Goal: Task Accomplishment & Management: Manage account settings

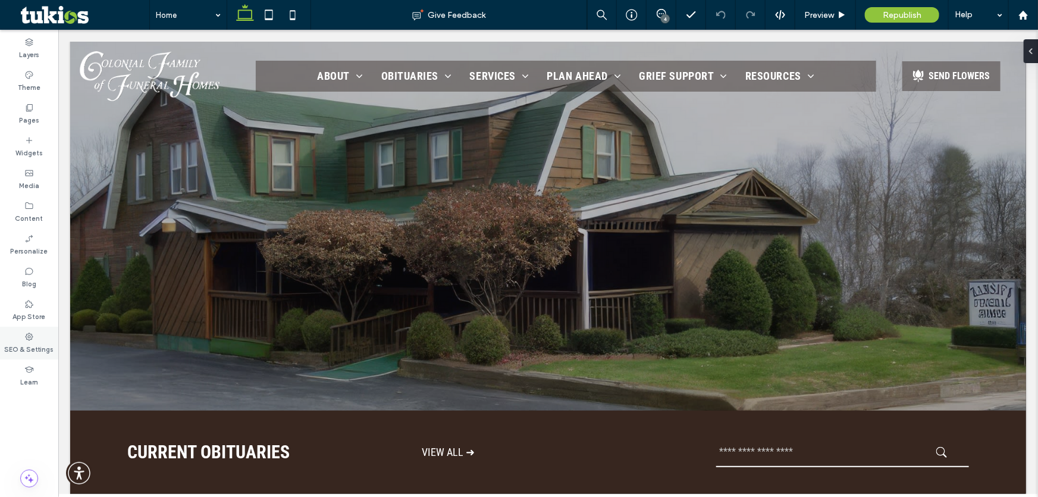
click at [25, 343] on label "SEO & Settings" at bounding box center [29, 347] width 49 height 13
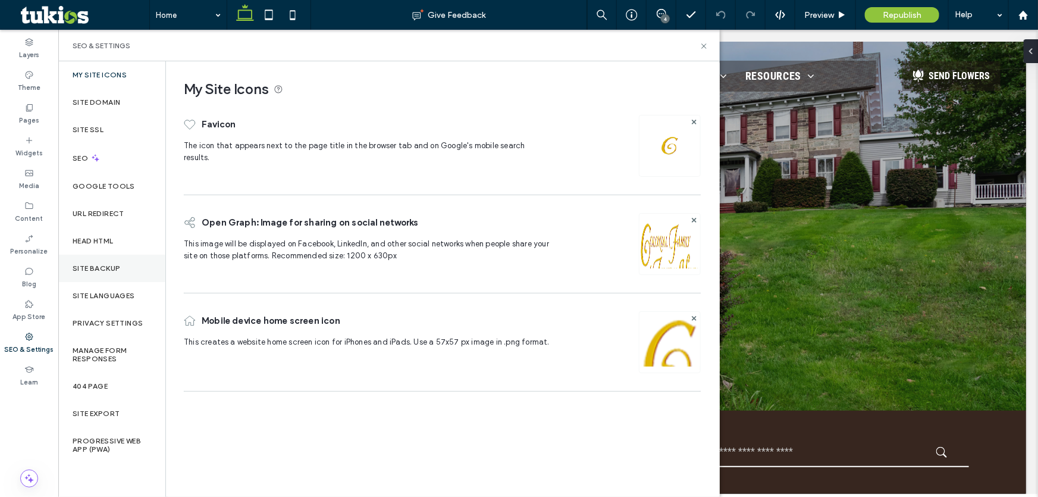
click at [110, 272] on label "Site Backup" at bounding box center [97, 268] width 48 height 8
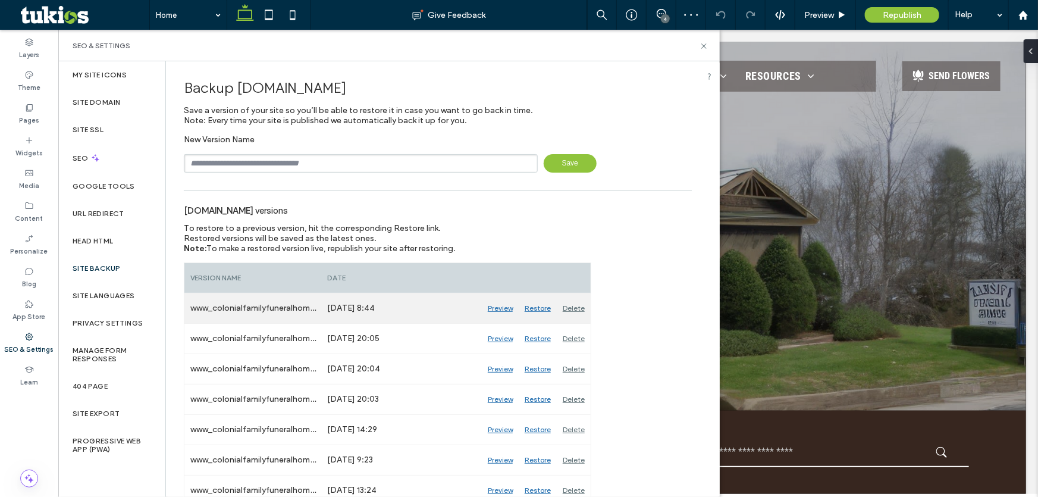
click at [495, 306] on div "Preview" at bounding box center [500, 308] width 37 height 30
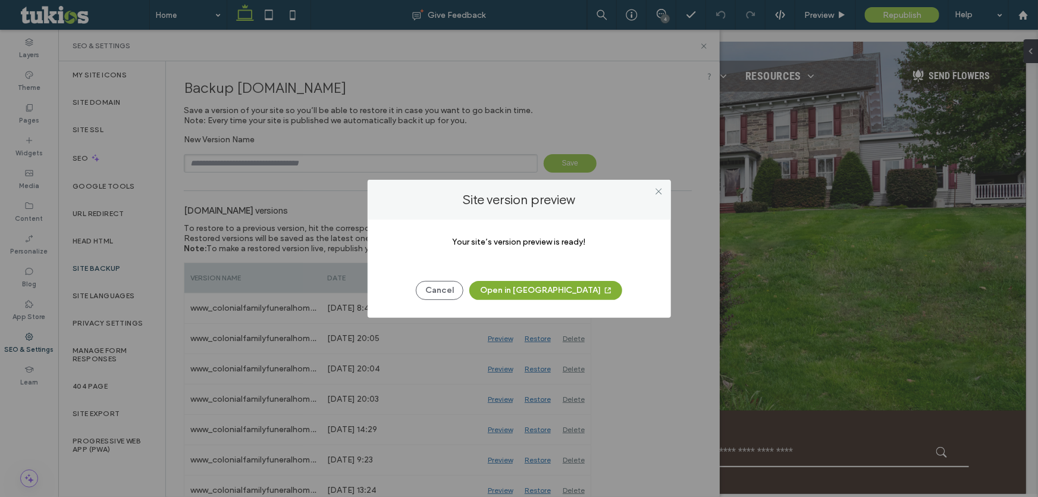
click at [549, 286] on button "Open in [GEOGRAPHIC_DATA]" at bounding box center [545, 290] width 153 height 19
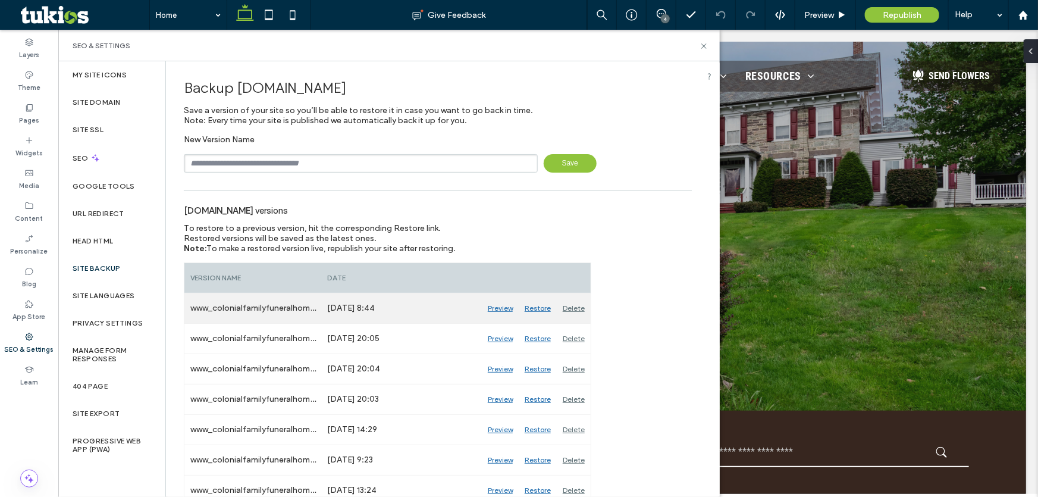
click at [545, 311] on div "Restore" at bounding box center [538, 308] width 38 height 30
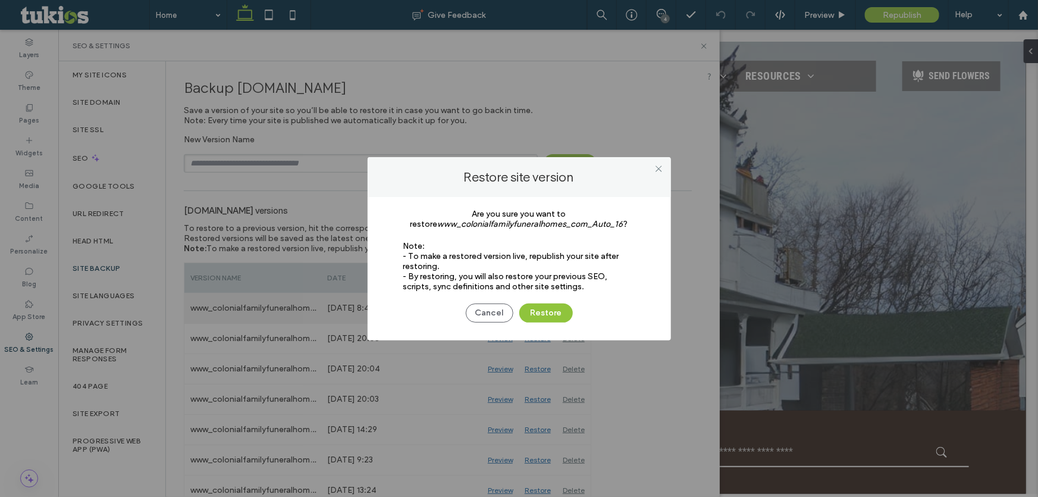
click at [545, 311] on button "Restore" at bounding box center [546, 312] width 54 height 19
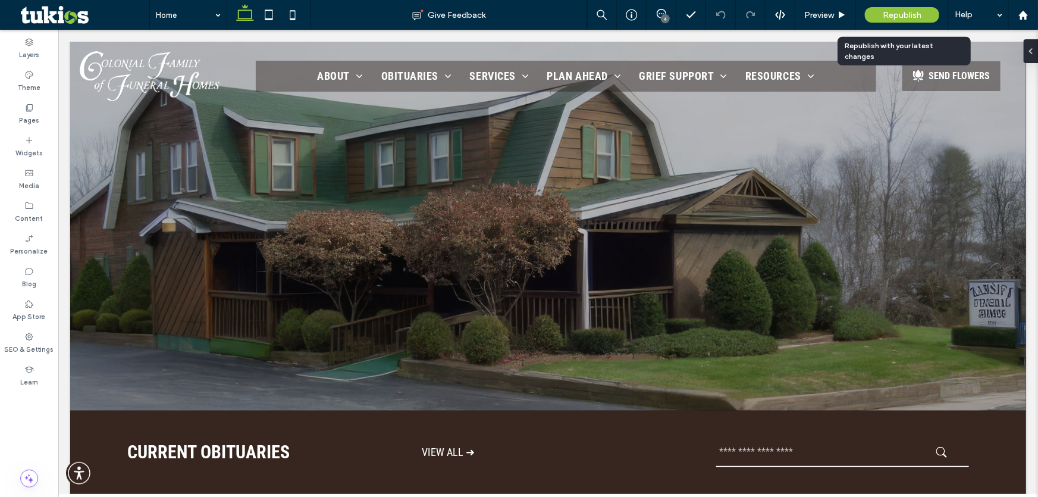
click at [881, 9] on div "Republish" at bounding box center [902, 14] width 74 height 15
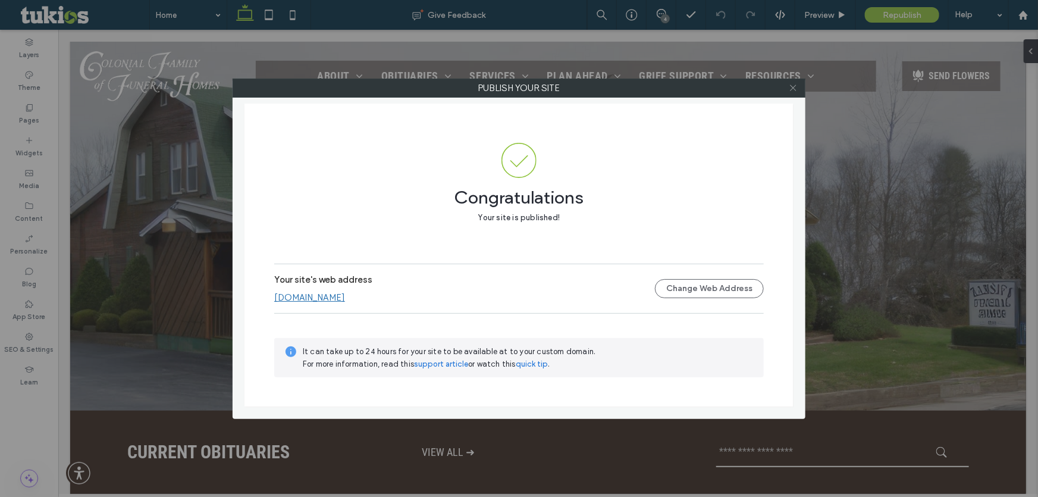
click at [795, 85] on icon at bounding box center [793, 87] width 9 height 9
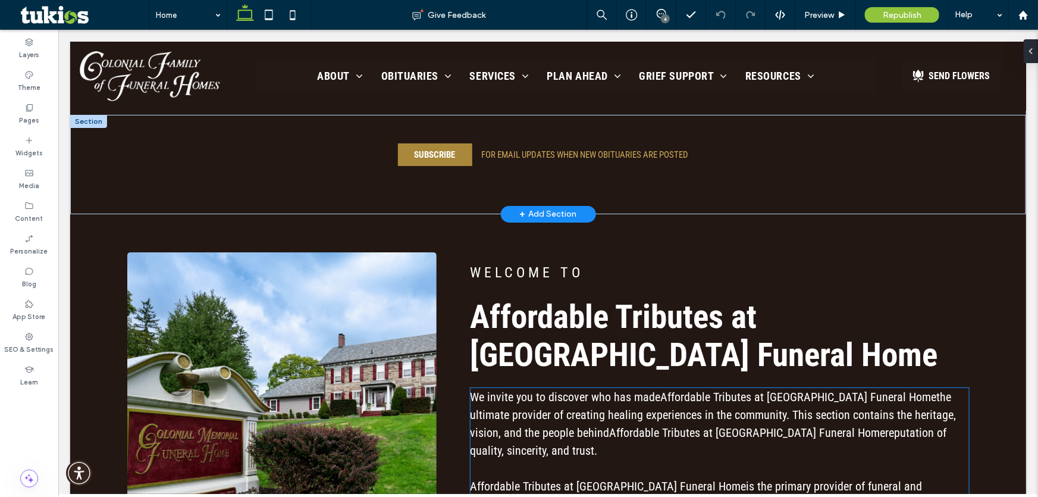
scroll to position [811, 0]
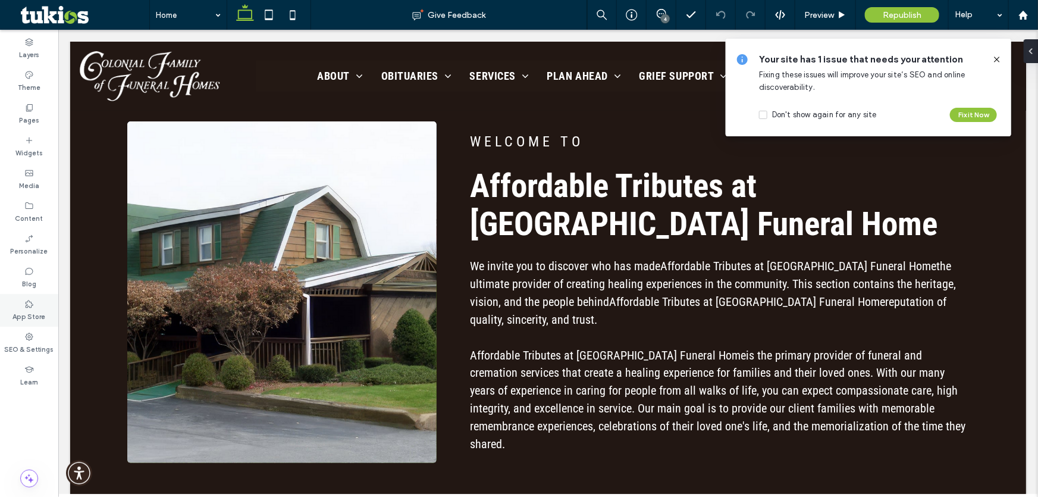
click at [25, 300] on icon at bounding box center [29, 304] width 10 height 10
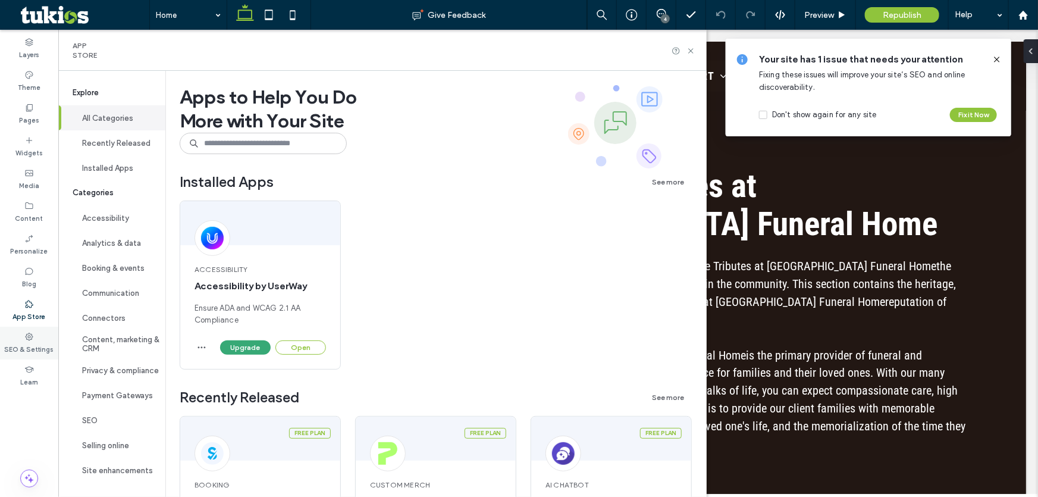
click at [30, 340] on icon at bounding box center [29, 337] width 10 height 10
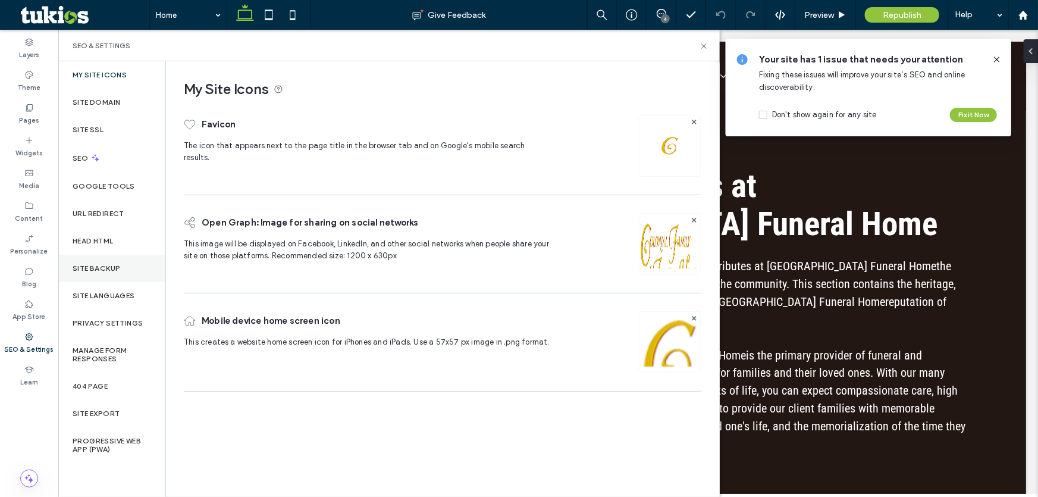
click at [124, 280] on div "Site Backup" at bounding box center [111, 268] width 107 height 27
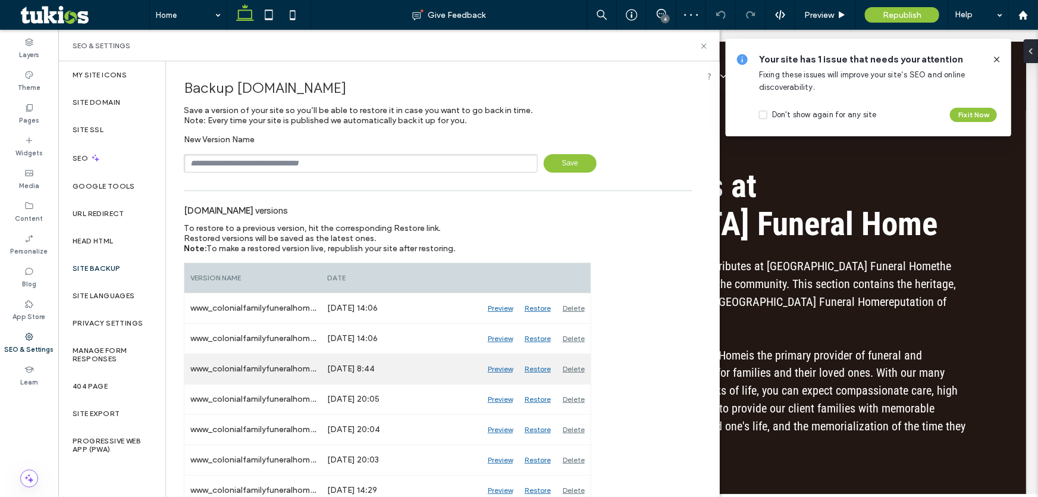
click at [496, 367] on div "Preview" at bounding box center [500, 369] width 37 height 30
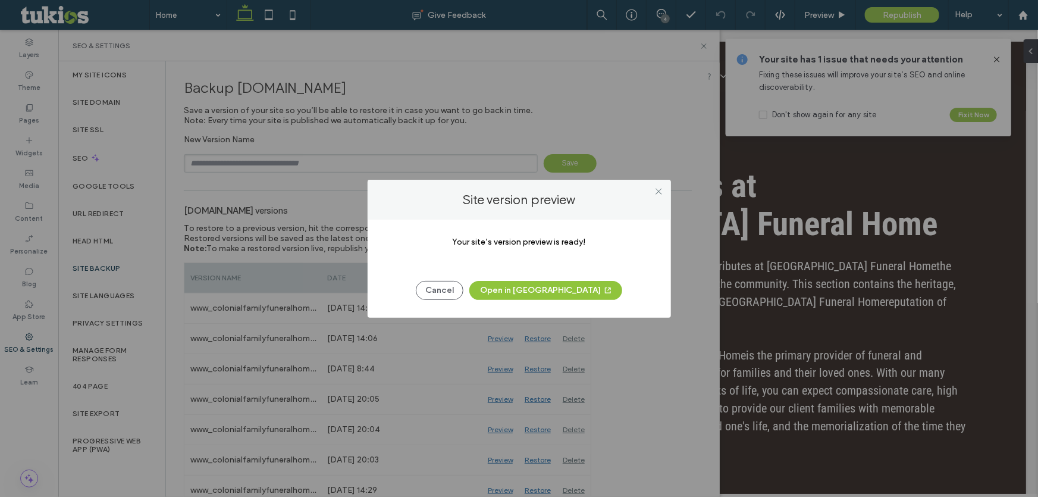
click at [544, 299] on div "Your site’s version preview is ready! Cancel Open in New Tab" at bounding box center [519, 269] width 303 height 98
click at [563, 287] on button "Open in [GEOGRAPHIC_DATA]" at bounding box center [545, 290] width 153 height 19
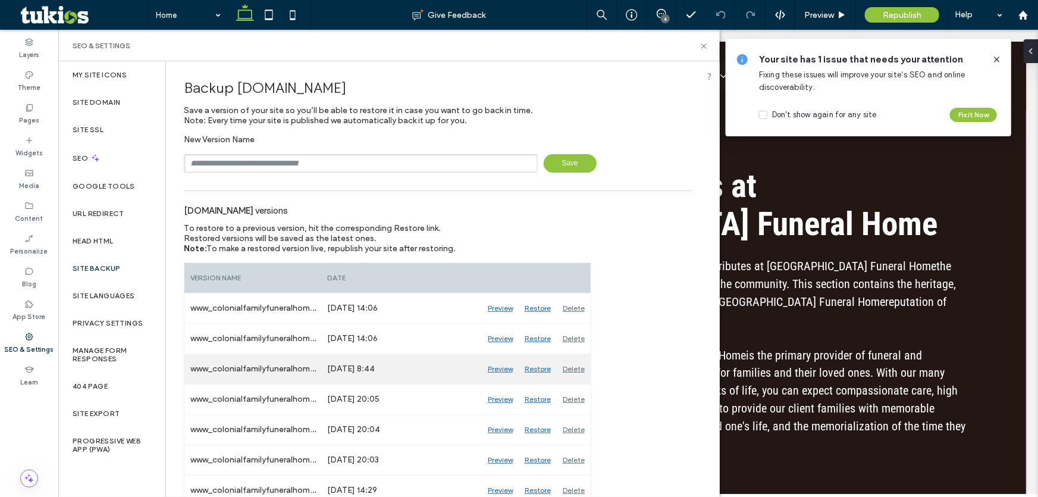
click at [537, 369] on div "Restore" at bounding box center [538, 369] width 38 height 30
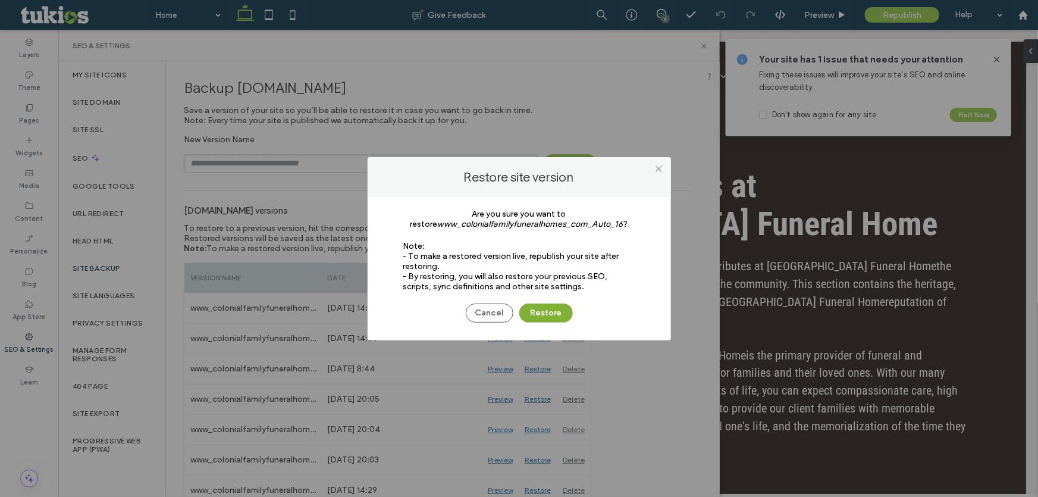
click at [547, 315] on button "Restore" at bounding box center [546, 312] width 54 height 19
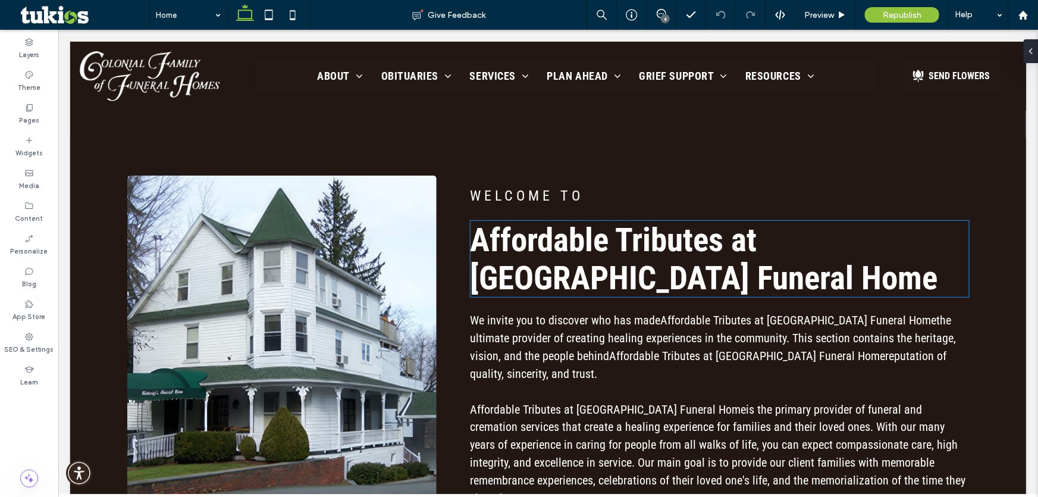
click at [606, 262] on span "Affordable Tributes at Manchester Funeral Home" at bounding box center [704, 258] width 468 height 76
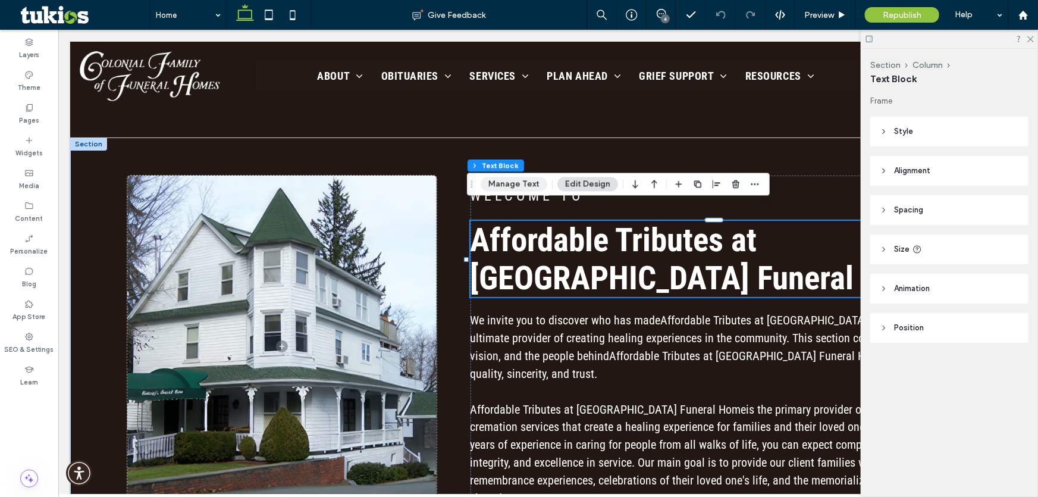
click at [519, 182] on button "Manage Text" at bounding box center [514, 184] width 67 height 14
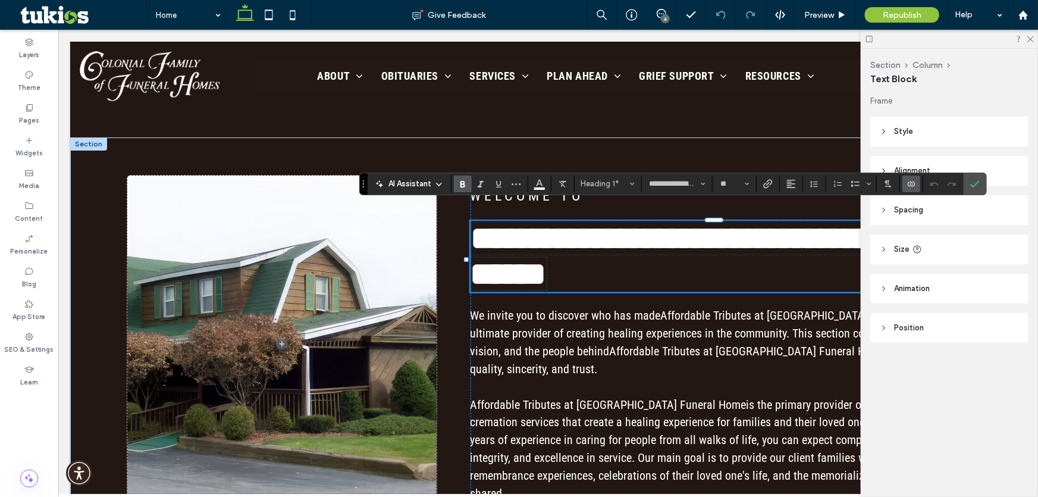
click at [911, 187] on icon "Connect To Data" at bounding box center [912, 184] width 10 height 10
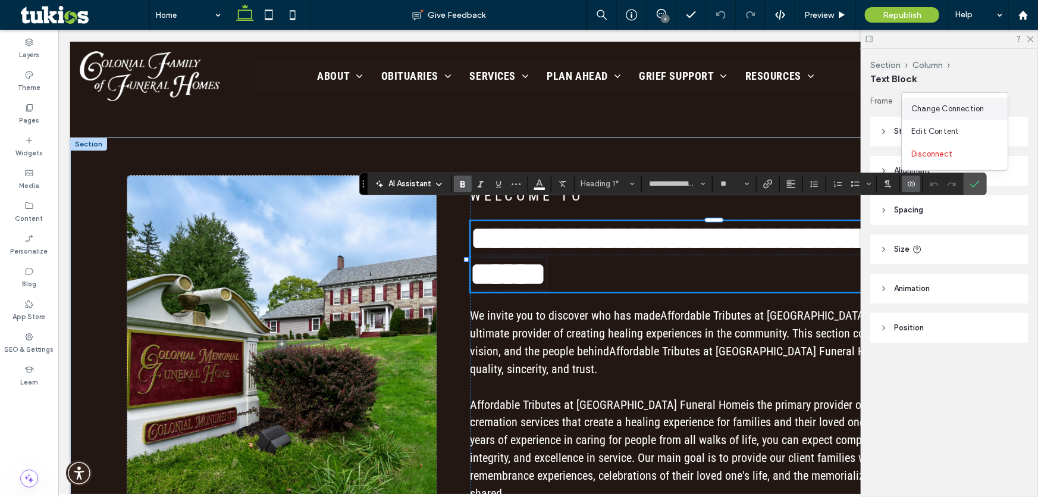
click at [984, 112] on span "Change Connection" at bounding box center [947, 109] width 73 height 12
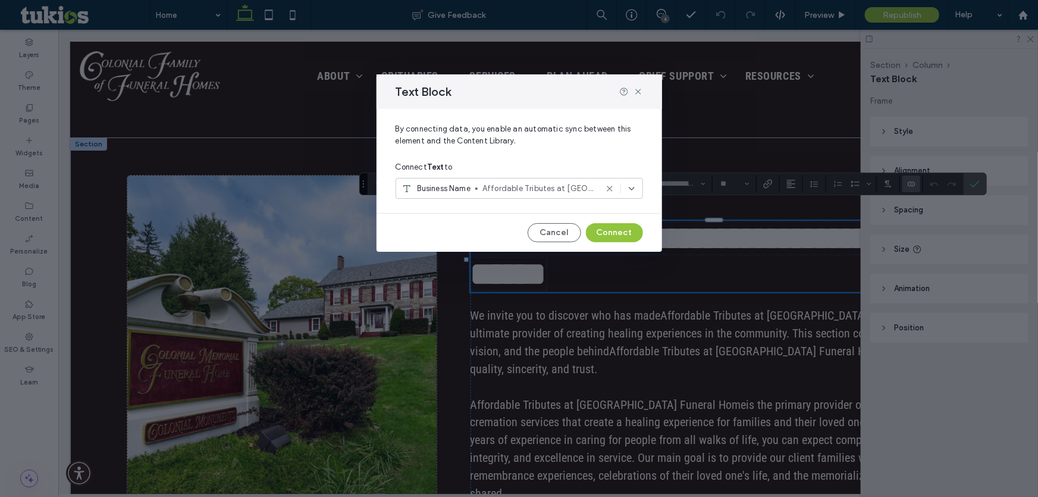
click at [562, 183] on span "Affordable Tributes at Manchester Funeral Home" at bounding box center [540, 189] width 114 height 12
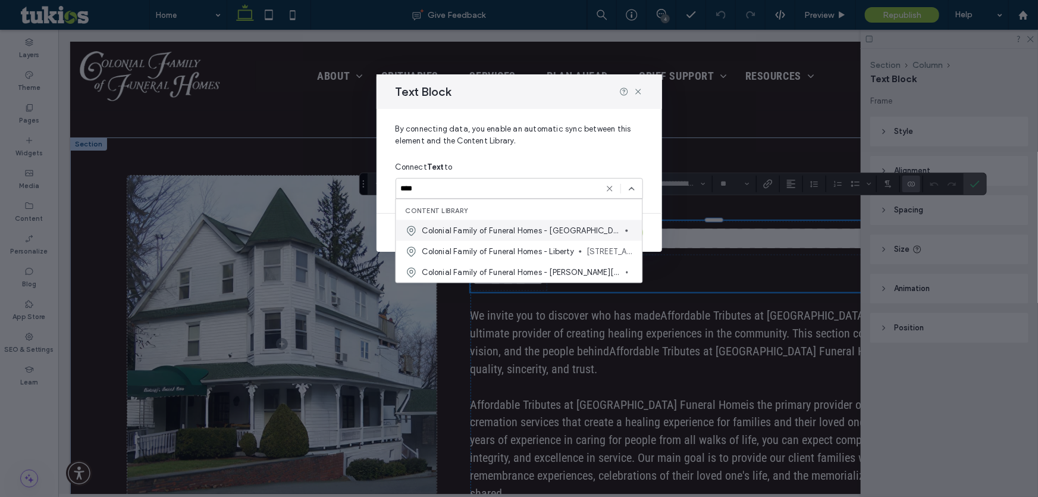
type input "****"
click at [511, 225] on span "Colonial Family of Funeral Homes - [GEOGRAPHIC_DATA]" at bounding box center [521, 230] width 199 height 12
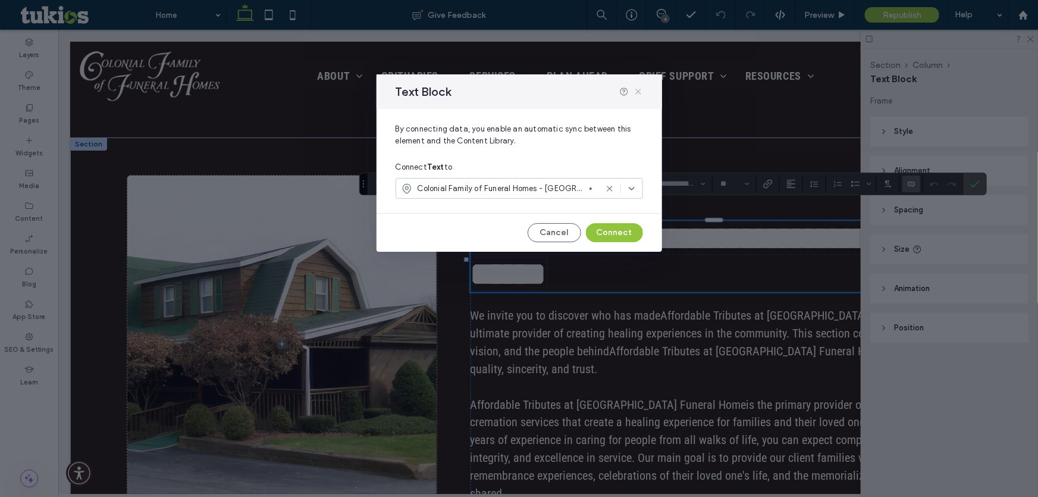
click at [636, 87] on icon at bounding box center [639, 92] width 10 height 10
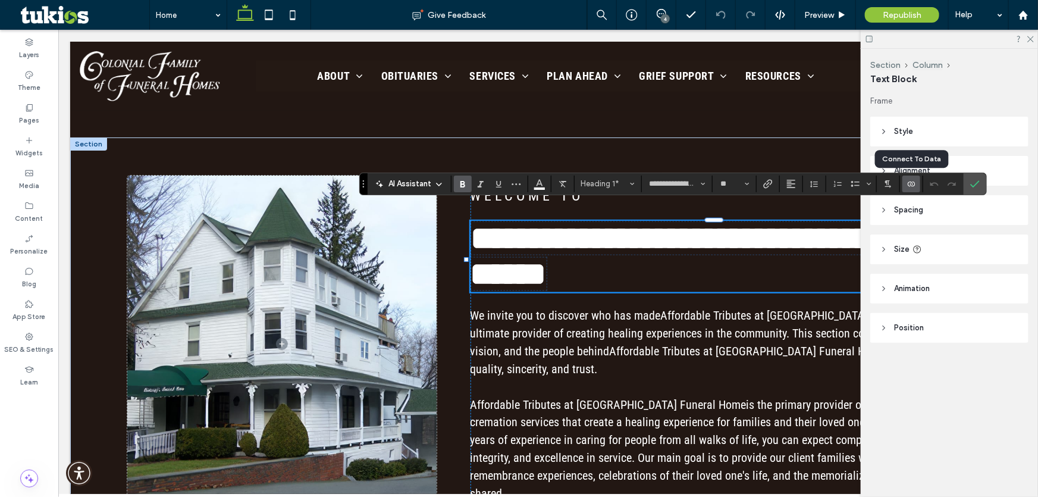
click at [916, 177] on label "Connect To Data" at bounding box center [912, 184] width 18 height 17
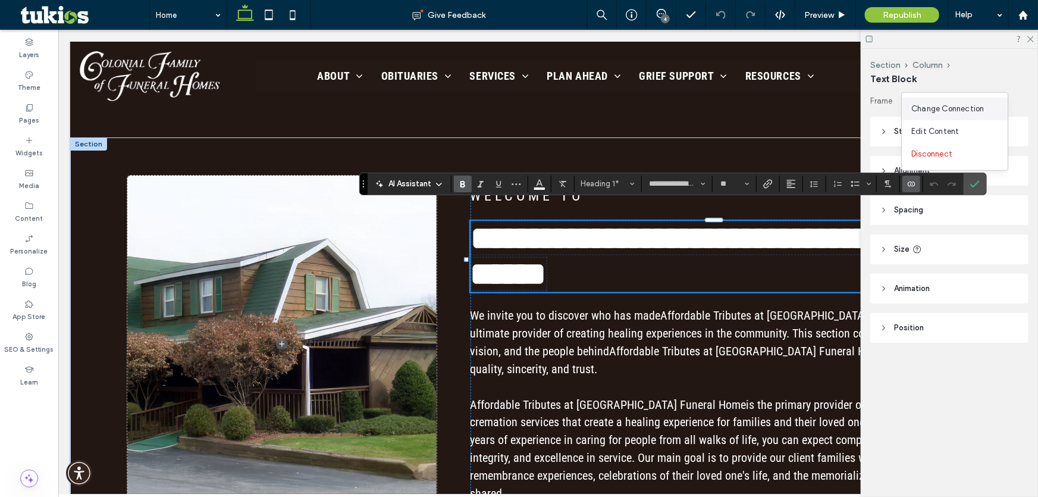
click at [950, 115] on div "Change Connection" at bounding box center [955, 109] width 106 height 23
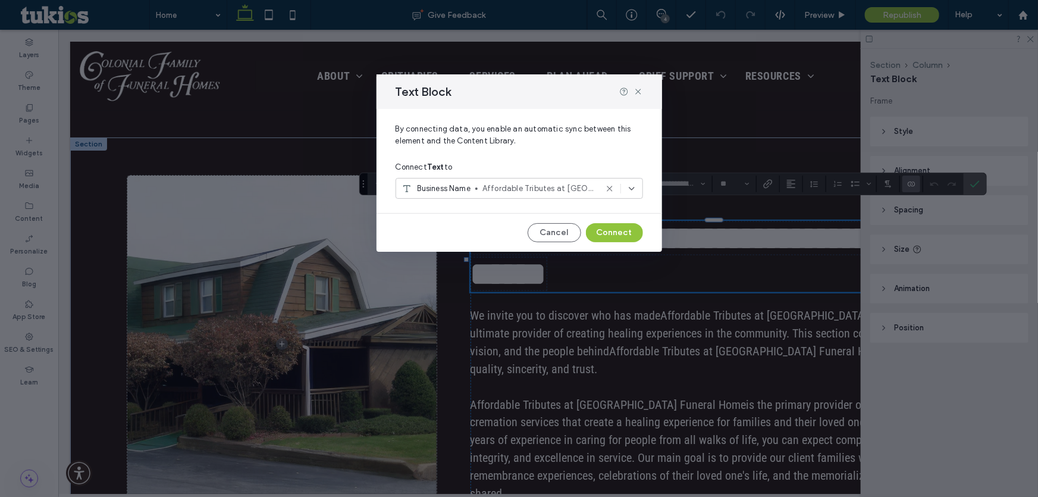
click at [514, 183] on span "Affordable Tributes at Manchester Funeral Home" at bounding box center [540, 189] width 114 height 12
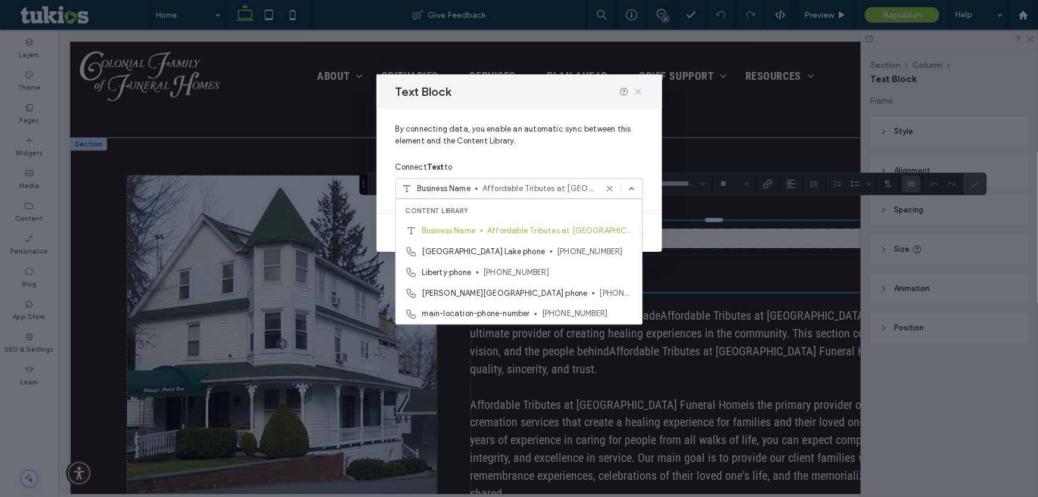
click at [637, 92] on use at bounding box center [637, 91] width 5 height 5
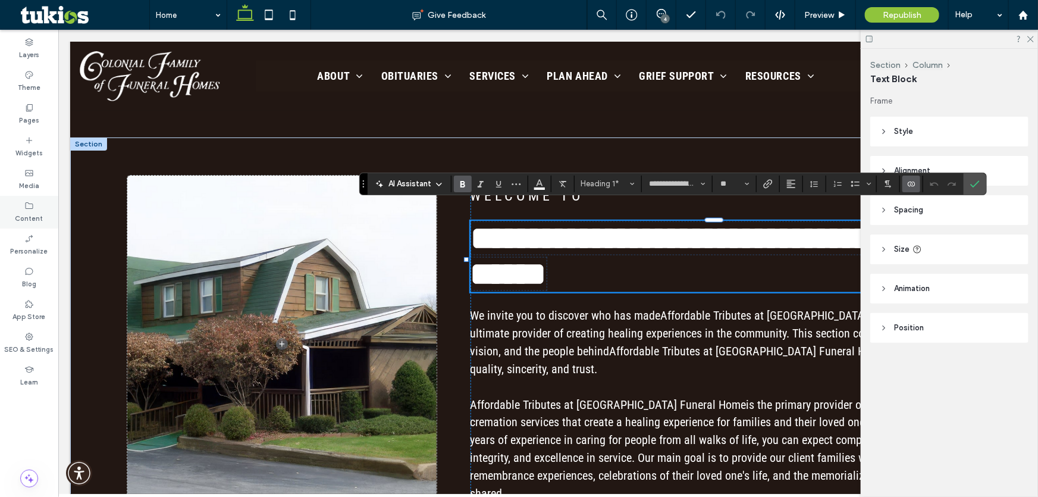
click at [34, 196] on div "Content" at bounding box center [29, 212] width 58 height 33
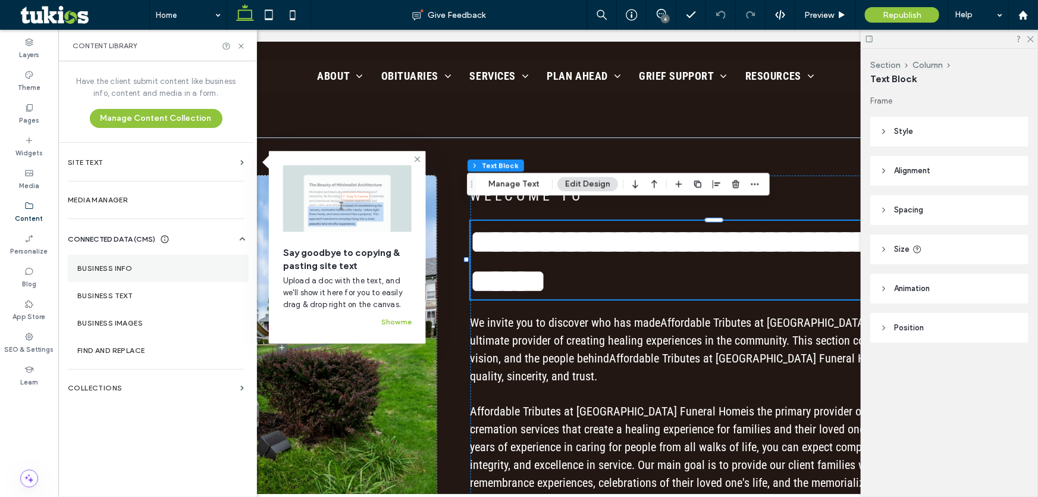
click at [131, 275] on section "Business Info" at bounding box center [158, 268] width 181 height 27
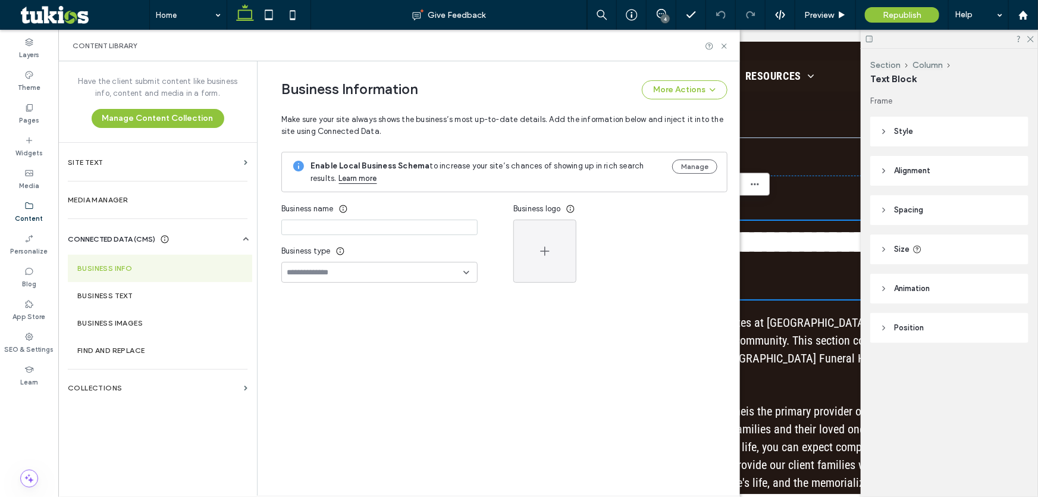
type input "**********"
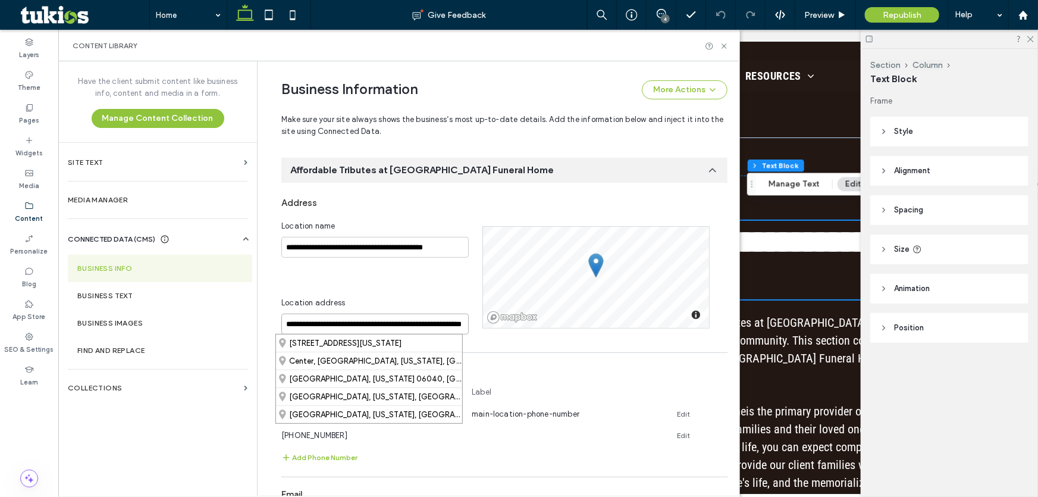
scroll to position [0, 39]
click at [477, 320] on div "**********" at bounding box center [504, 277] width 446 height 114
paste input
type input "**********"
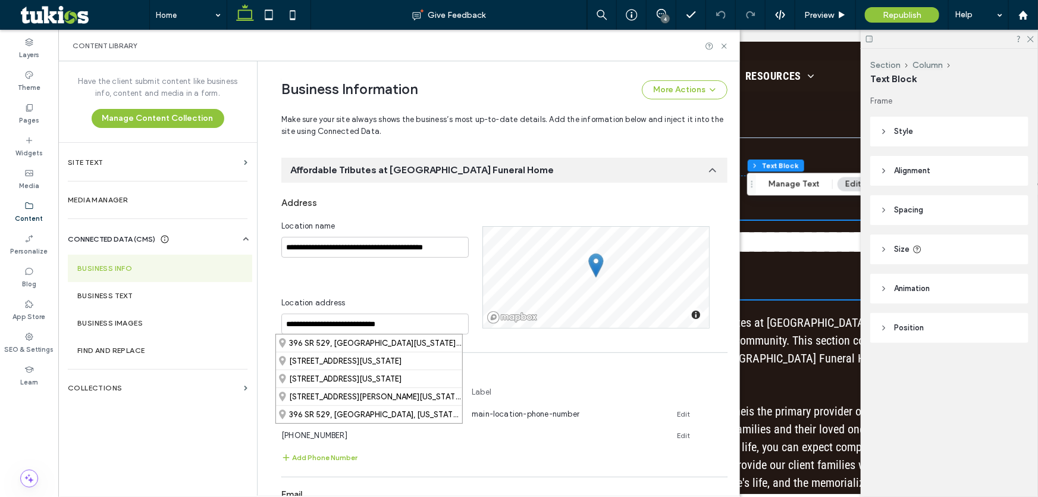
click at [385, 274] on div "**********" at bounding box center [381, 277] width 201 height 114
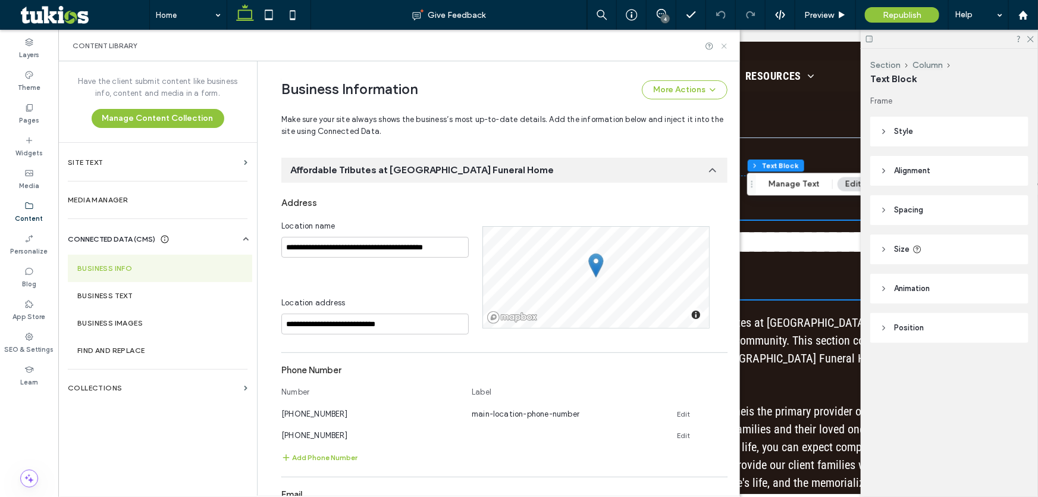
click at [726, 42] on icon at bounding box center [724, 46] width 9 height 9
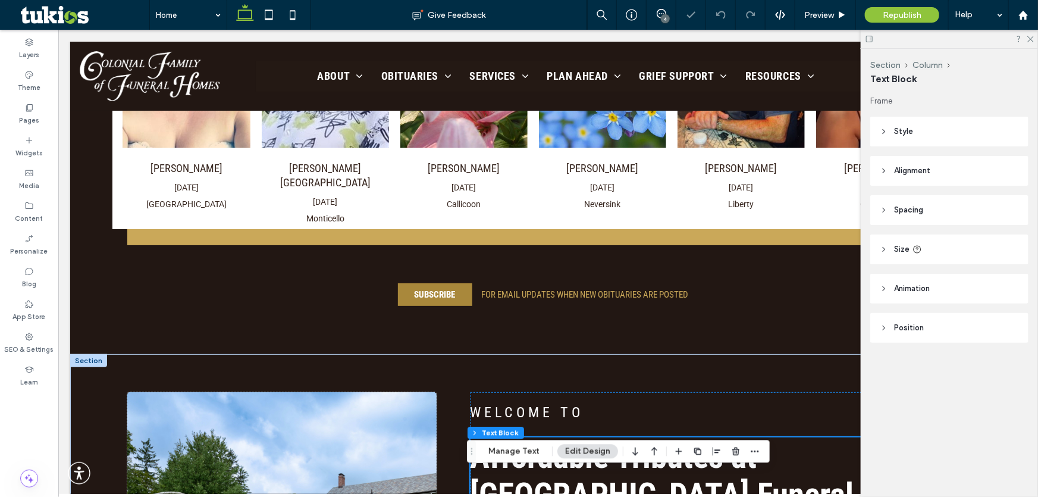
scroll to position [704, 0]
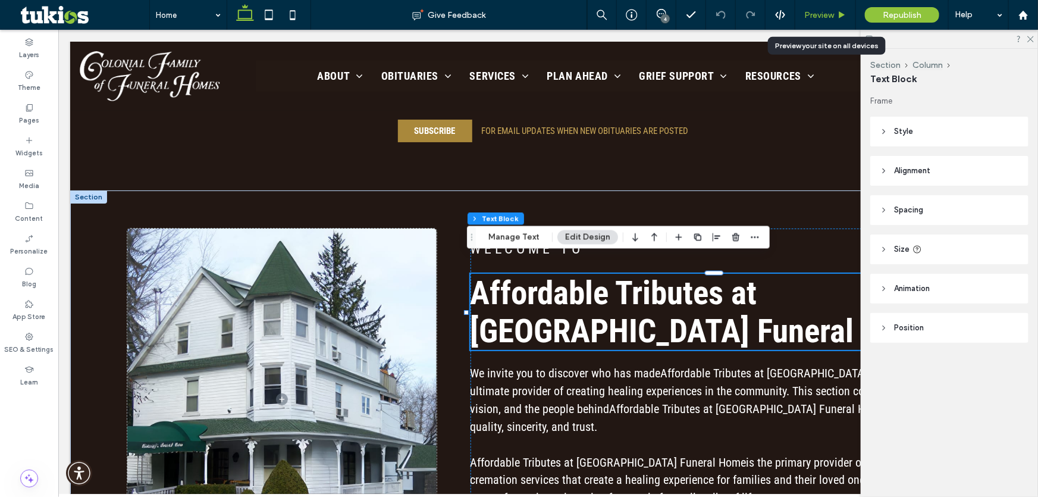
click at [828, 14] on span "Preview" at bounding box center [819, 15] width 30 height 10
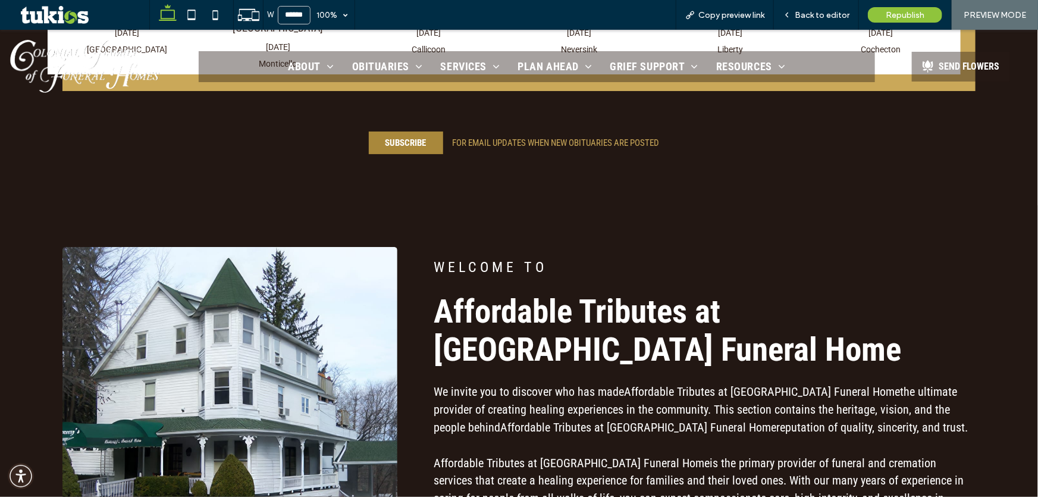
scroll to position [719, 0]
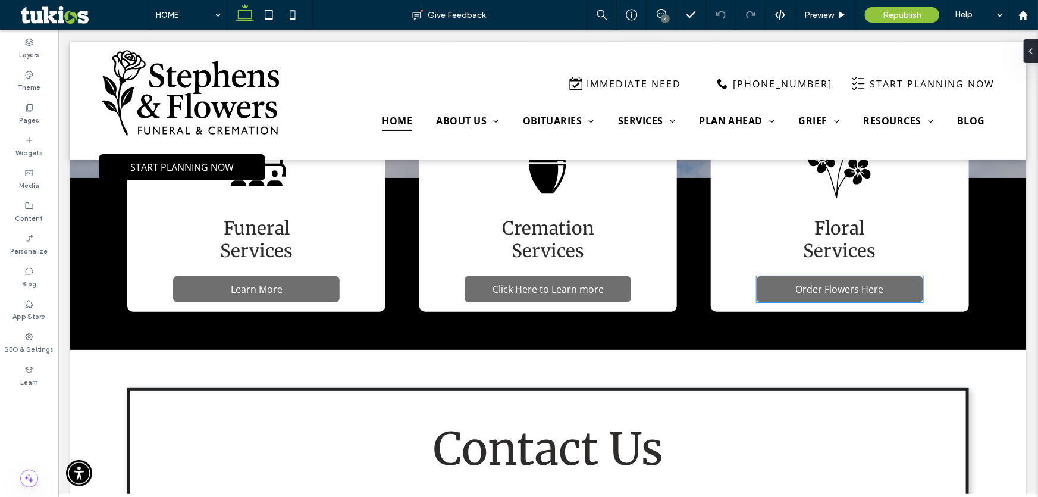
scroll to position [487, 0]
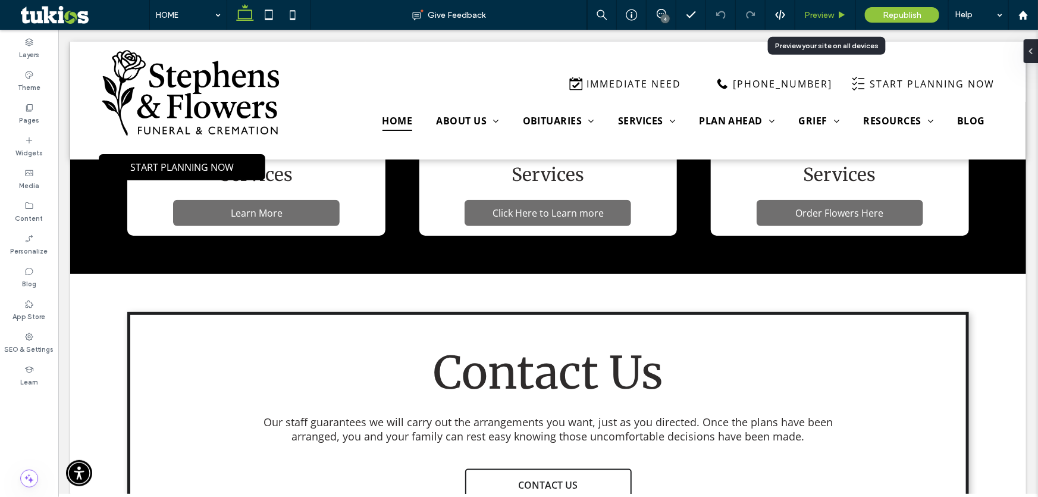
click at [831, 19] on span "Preview" at bounding box center [819, 15] width 30 height 10
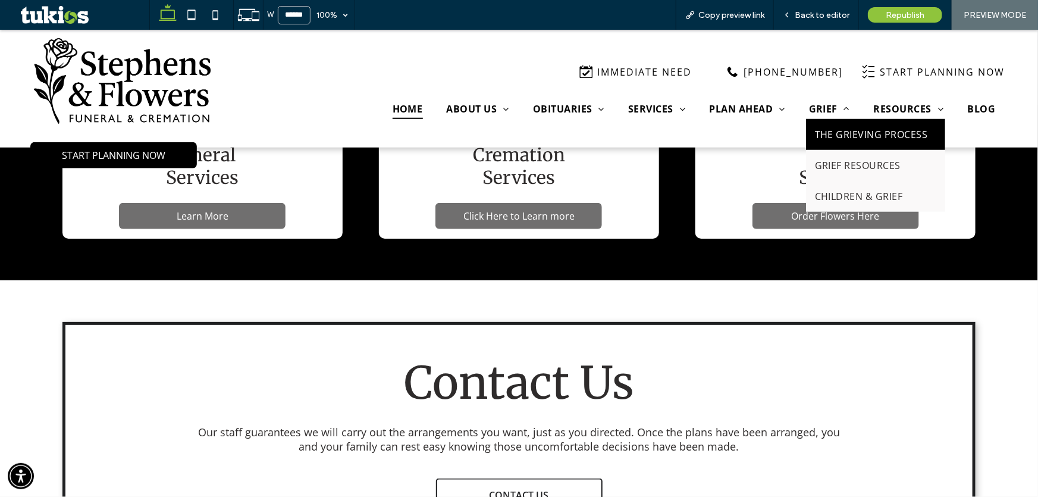
click at [823, 129] on span "THE GRIEVING PROCESS" at bounding box center [871, 133] width 113 height 13
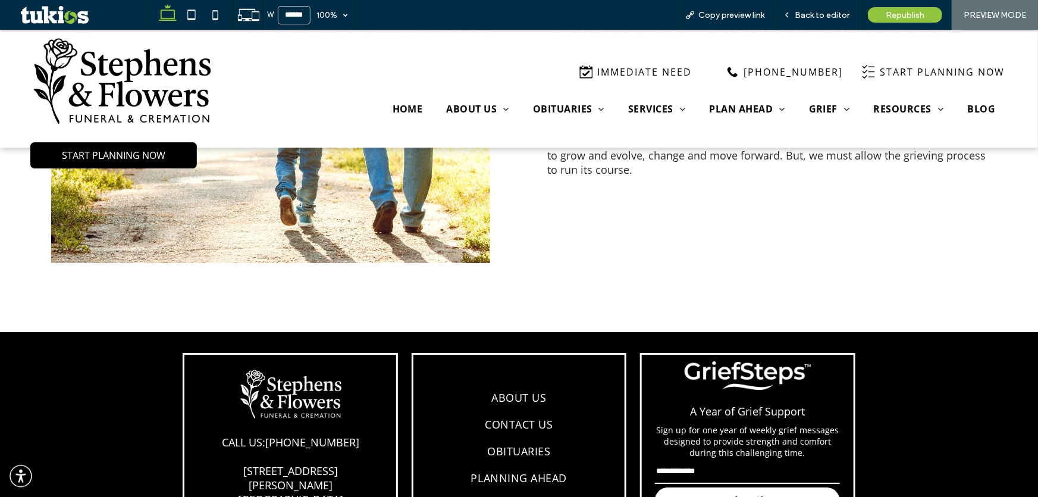
scroll to position [2041, 0]
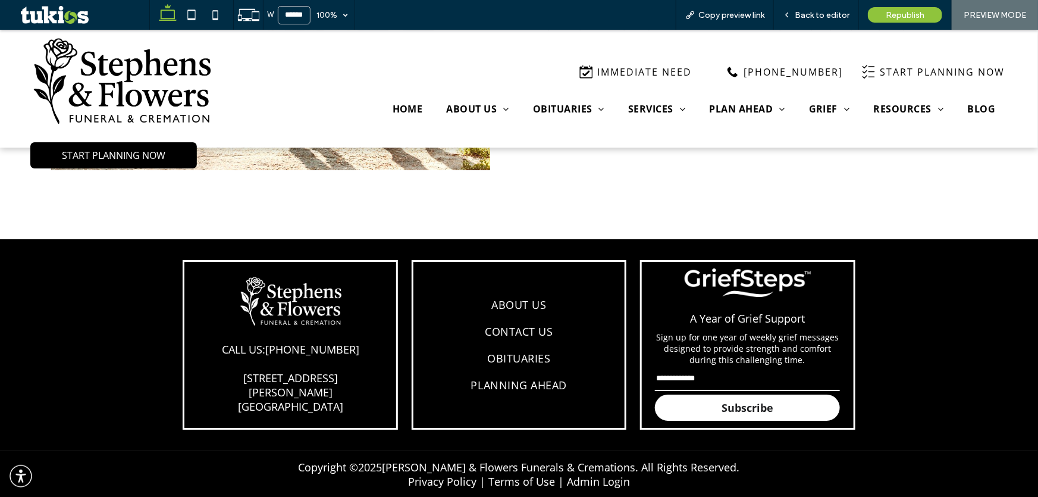
click at [688, 377] on input "email" at bounding box center [747, 378] width 184 height 24
click at [829, 19] on span "Back to editor" at bounding box center [822, 15] width 55 height 10
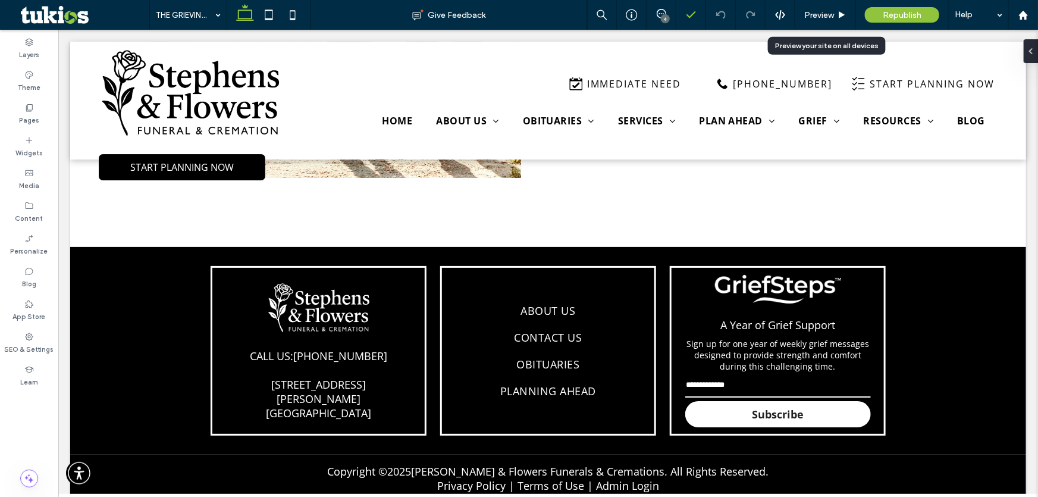
scroll to position [2029, 0]
click at [663, 11] on icon at bounding box center [662, 14] width 10 height 10
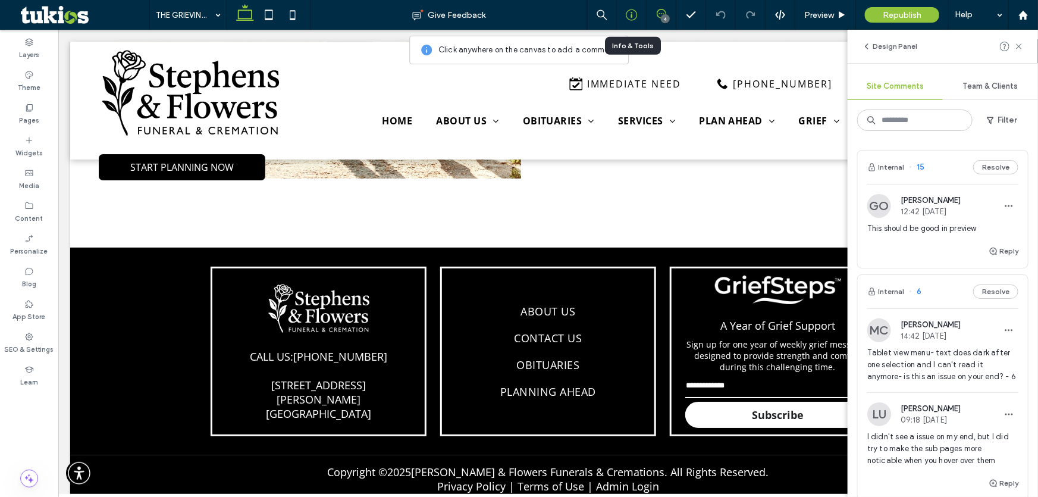
click at [630, 17] on icon at bounding box center [632, 15] width 12 height 12
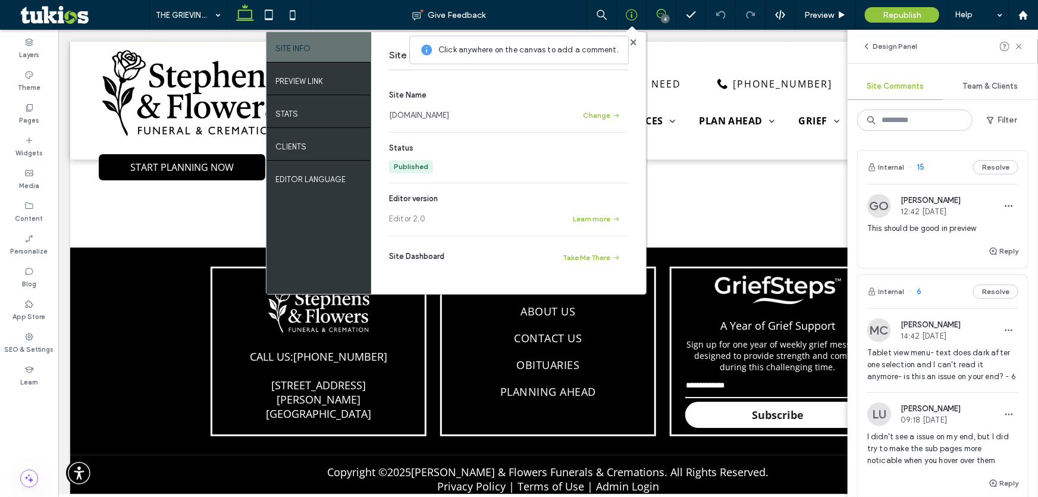
click at [434, 116] on link "www.stephensandflowers.com" at bounding box center [419, 115] width 60 height 12
click at [632, 35] on span at bounding box center [632, 32] width 12 height 11
drag, startPoint x: 636, startPoint y: 42, endPoint x: 701, endPoint y: 11, distance: 71.9
click at [636, 42] on icon at bounding box center [634, 42] width 6 height 6
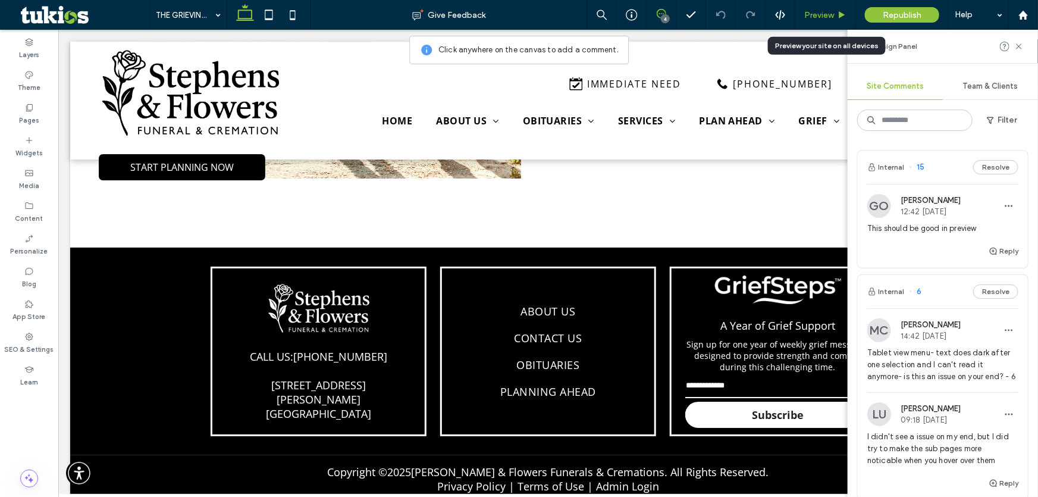
click at [832, 26] on div "Preview" at bounding box center [825, 15] width 61 height 30
click at [820, 20] on div "Preview" at bounding box center [825, 15] width 61 height 30
click at [839, 13] on use at bounding box center [842, 14] width 6 height 7
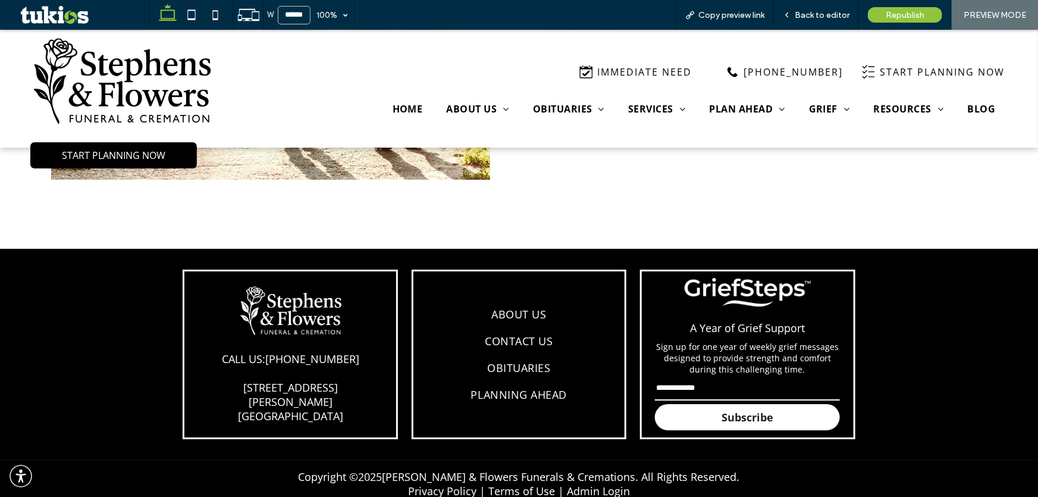
scroll to position [2038, 0]
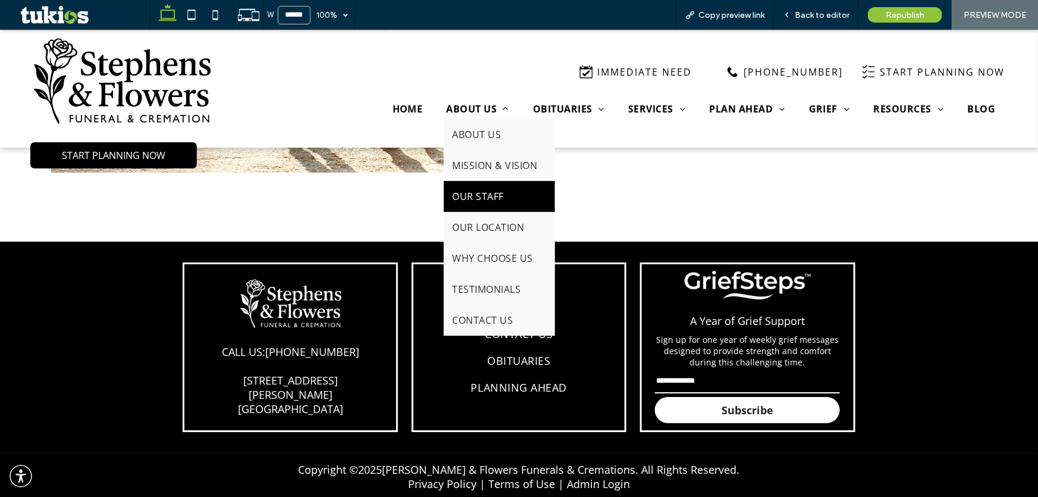
click at [492, 189] on span "OUR STAFF" at bounding box center [478, 195] width 51 height 13
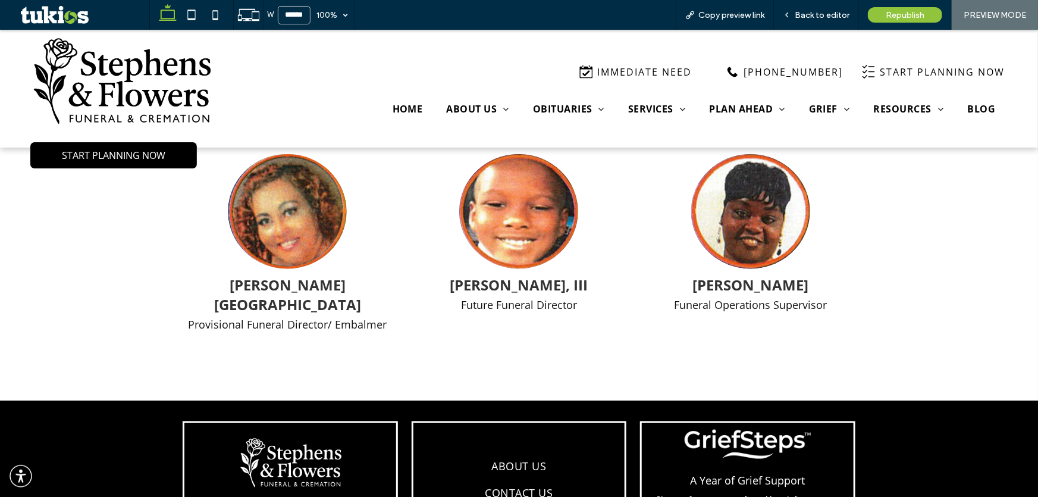
scroll to position [595, 0]
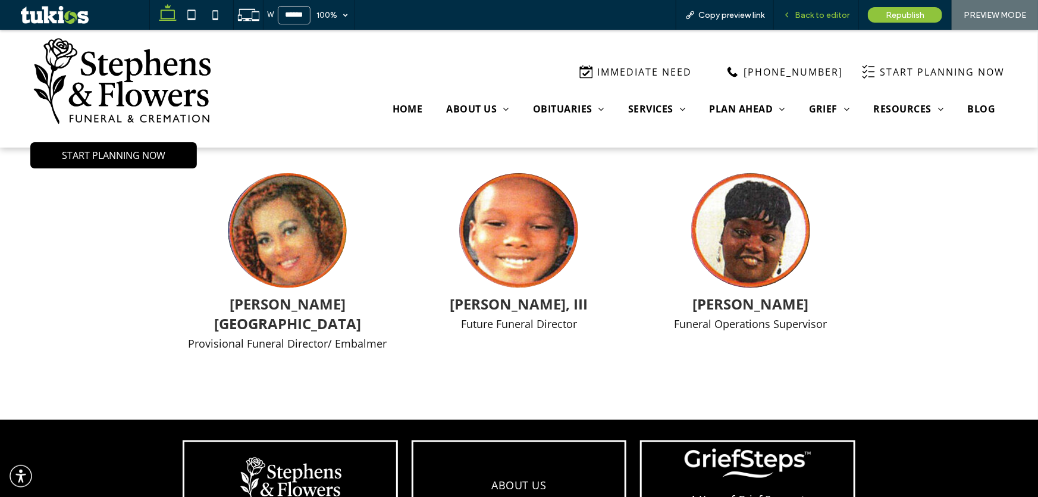
click at [810, 9] on div "Back to editor" at bounding box center [816, 15] width 85 height 30
click at [805, 20] on div "Back to editor" at bounding box center [816, 15] width 85 height 30
click at [791, 16] on icon at bounding box center [787, 15] width 8 height 8
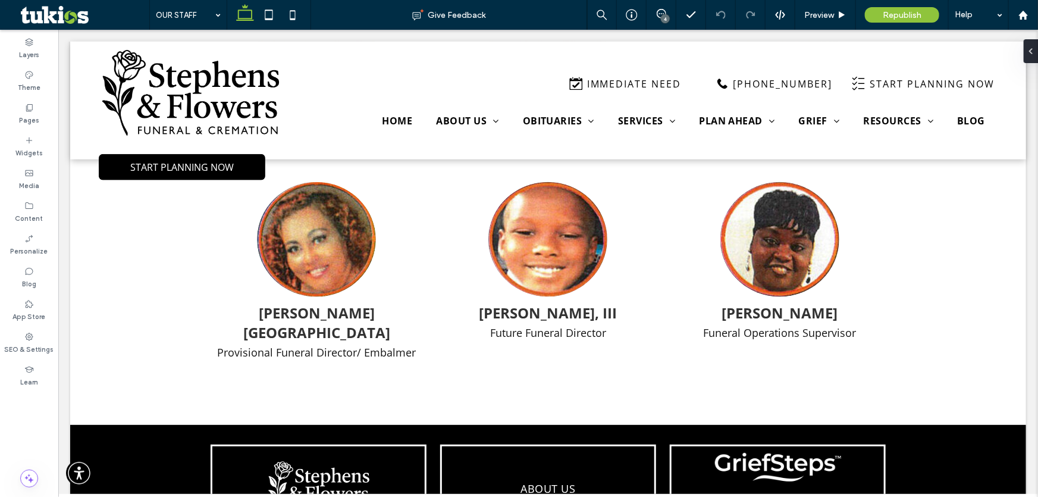
scroll to position [592, 0]
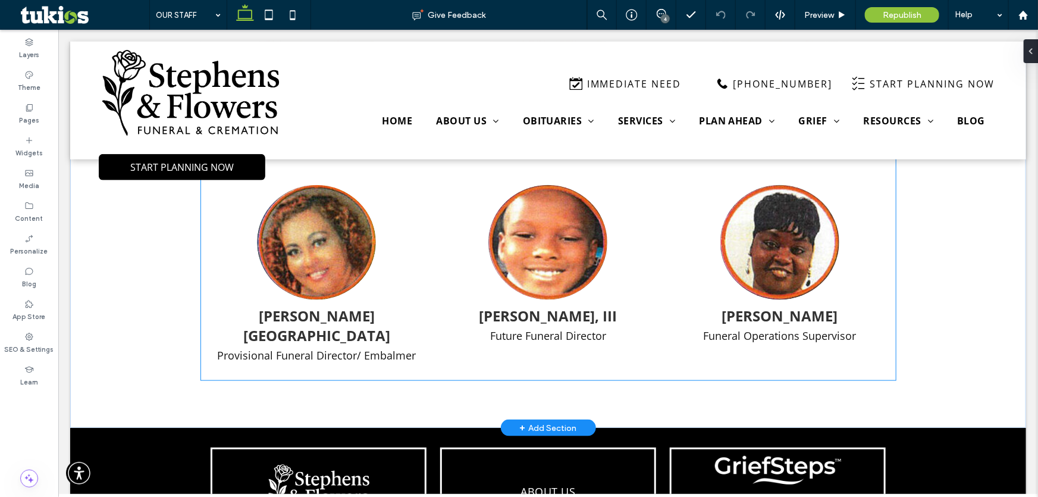
click at [757, 273] on img at bounding box center [779, 241] width 119 height 115
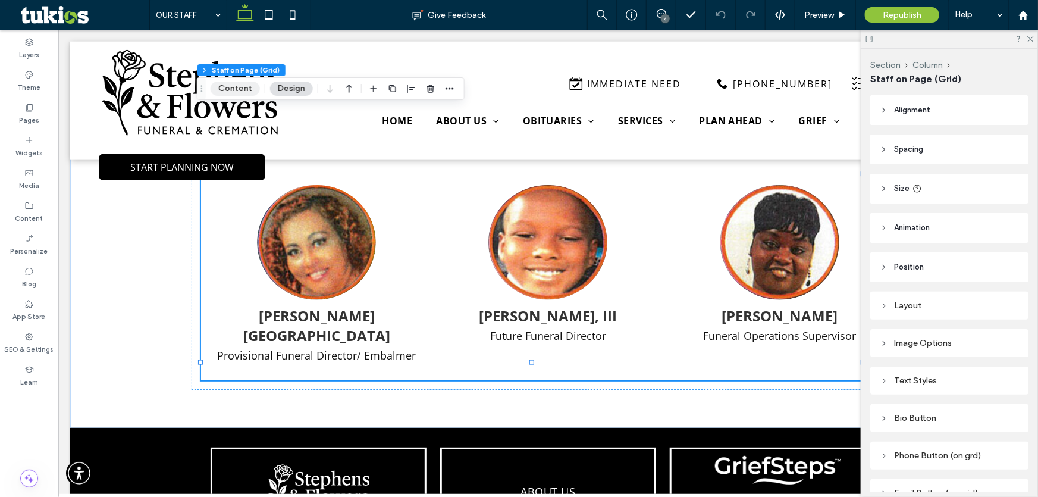
click at [234, 89] on button "Content" at bounding box center [235, 89] width 49 height 14
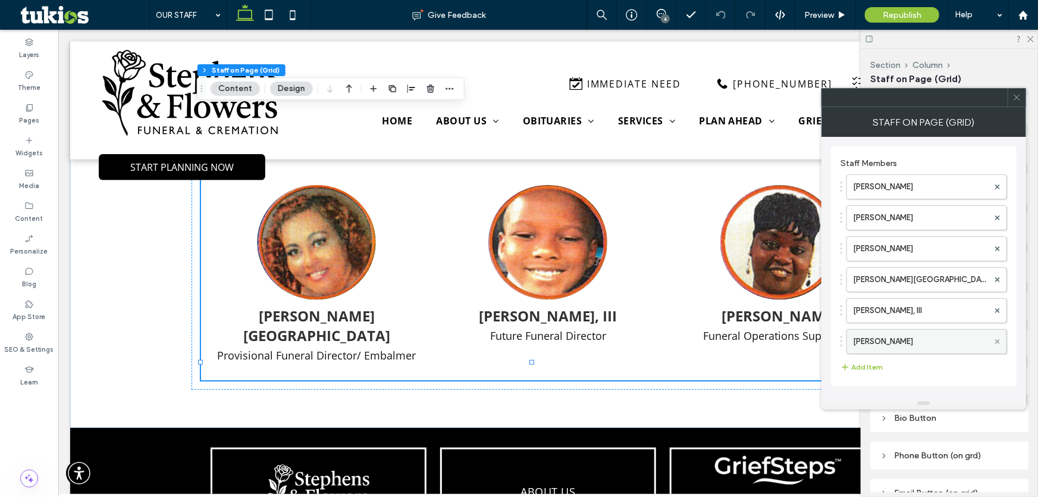
click at [995, 342] on icon at bounding box center [997, 341] width 5 height 5
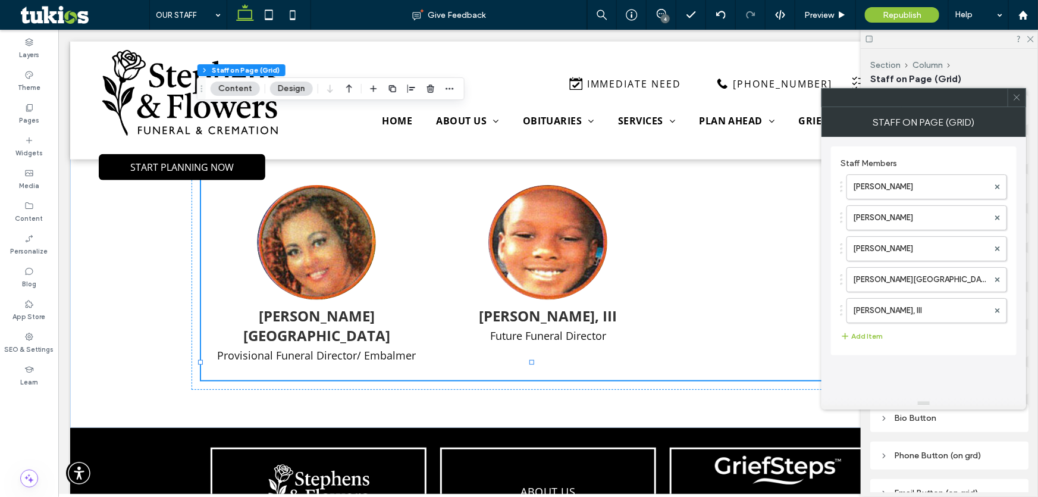
click at [1014, 96] on icon at bounding box center [1017, 97] width 9 height 9
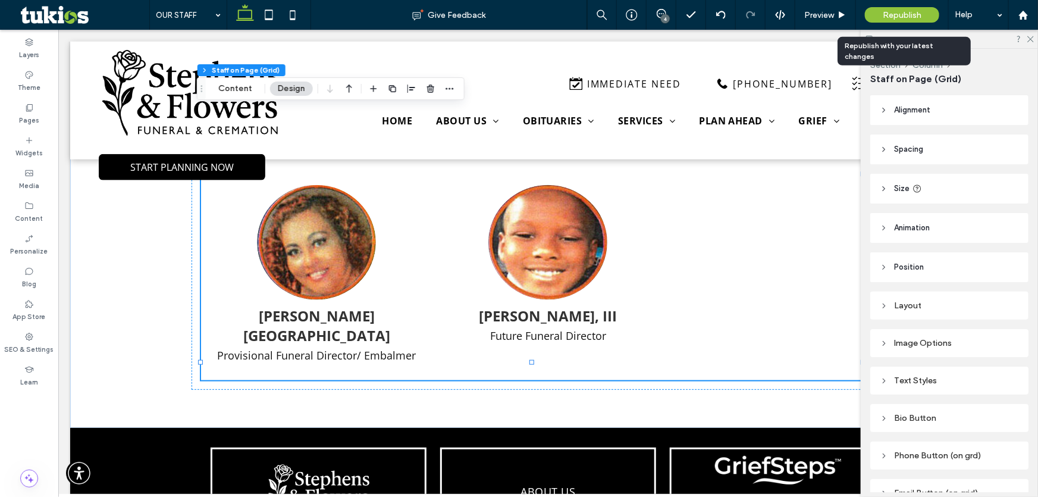
click at [925, 5] on div "Republish" at bounding box center [902, 15] width 74 height 30
click at [895, 5] on div "Republish" at bounding box center [902, 15] width 74 height 30
click at [893, 23] on div "Republish" at bounding box center [902, 15] width 74 height 30
click at [893, 15] on span "Republish" at bounding box center [902, 15] width 39 height 10
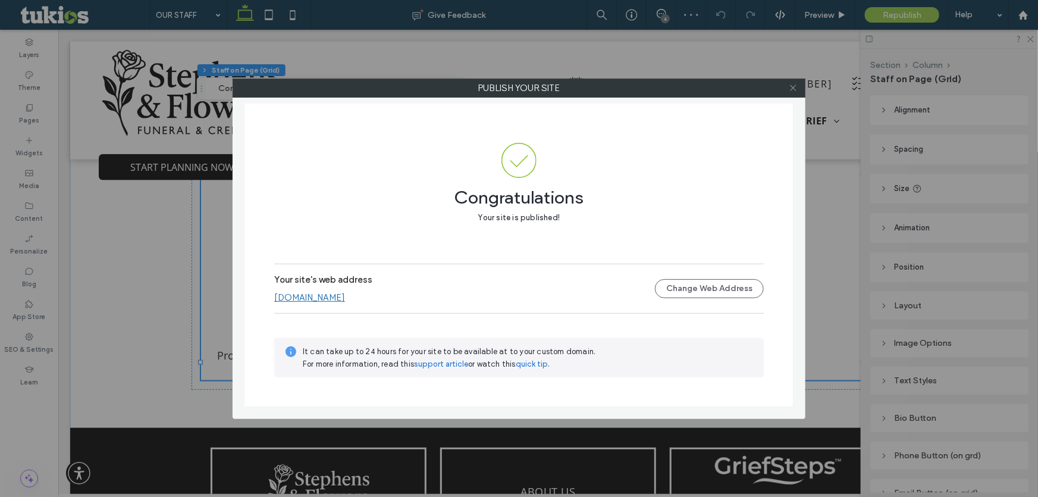
click at [797, 86] on icon at bounding box center [793, 87] width 9 height 9
